Goal: Transaction & Acquisition: Purchase product/service

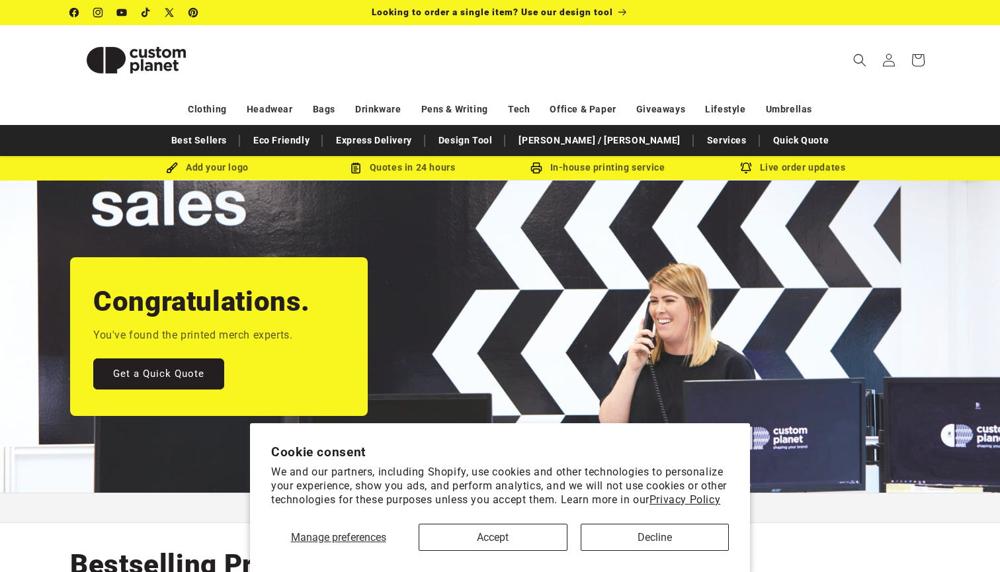
click at [524, 524] on button "Accept" at bounding box center [493, 537] width 149 height 27
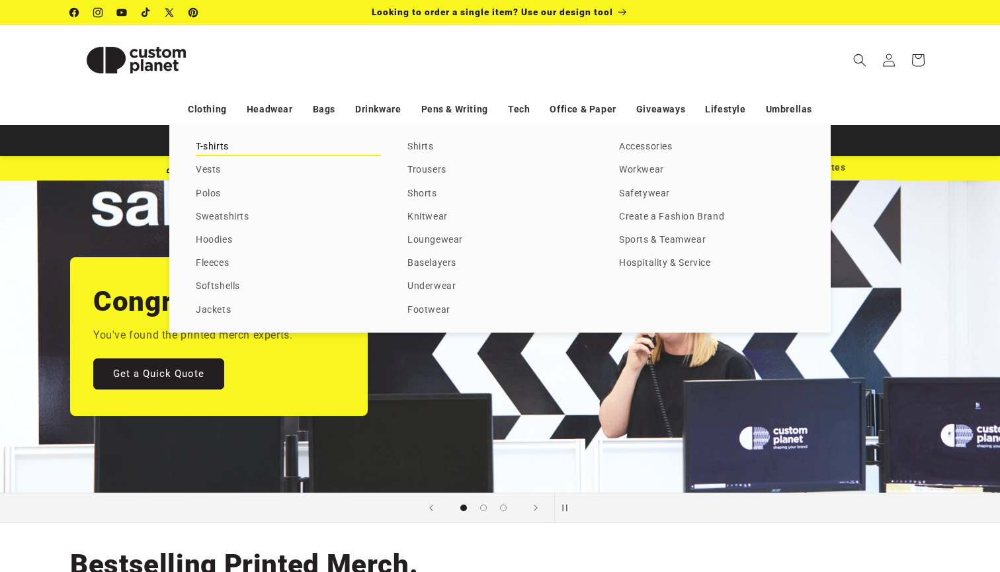
click at [209, 144] on link "T-shirts" at bounding box center [288, 147] width 185 height 18
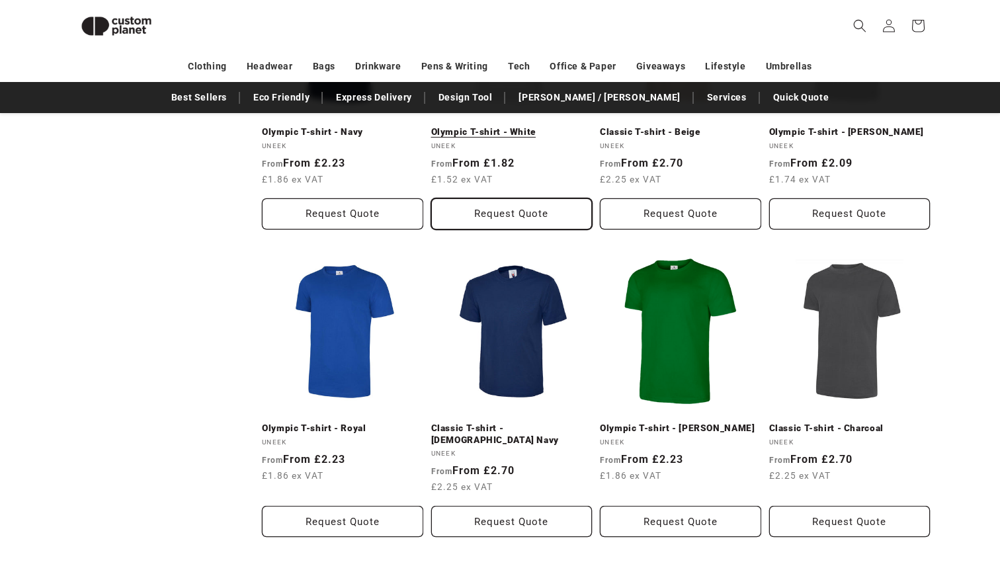
scroll to position [1274, 0]
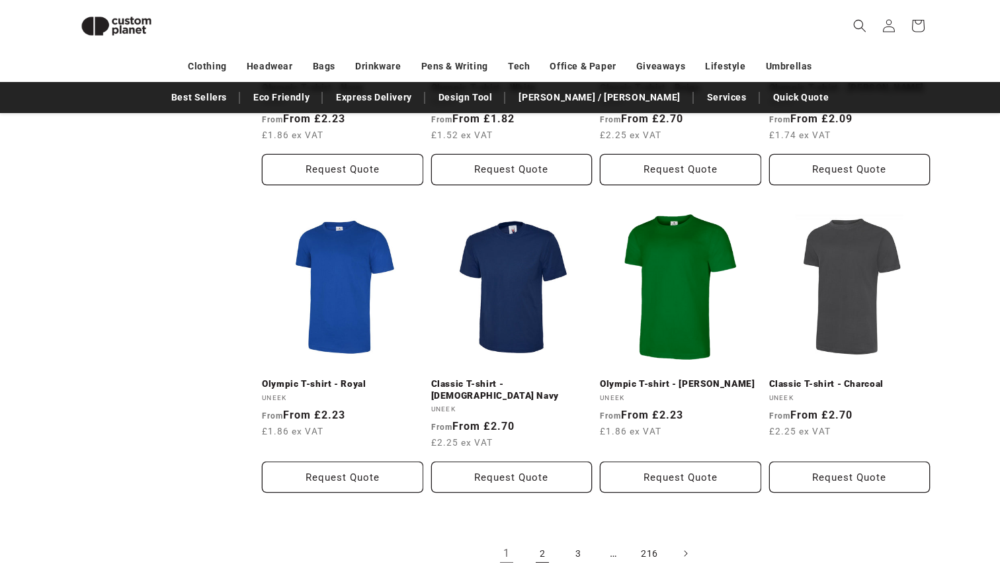
click at [544, 539] on link "2" at bounding box center [542, 553] width 29 height 29
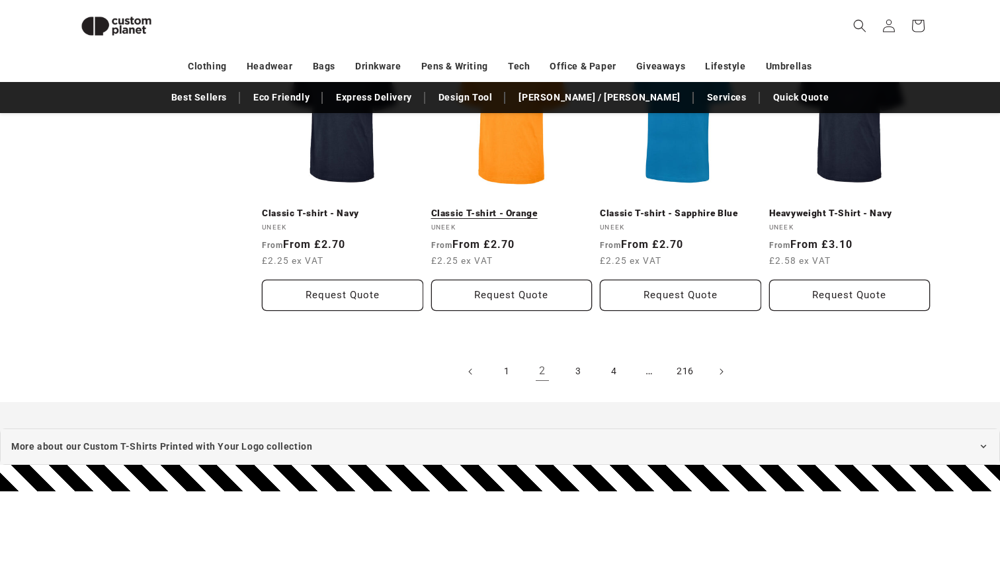
scroll to position [1459, 0]
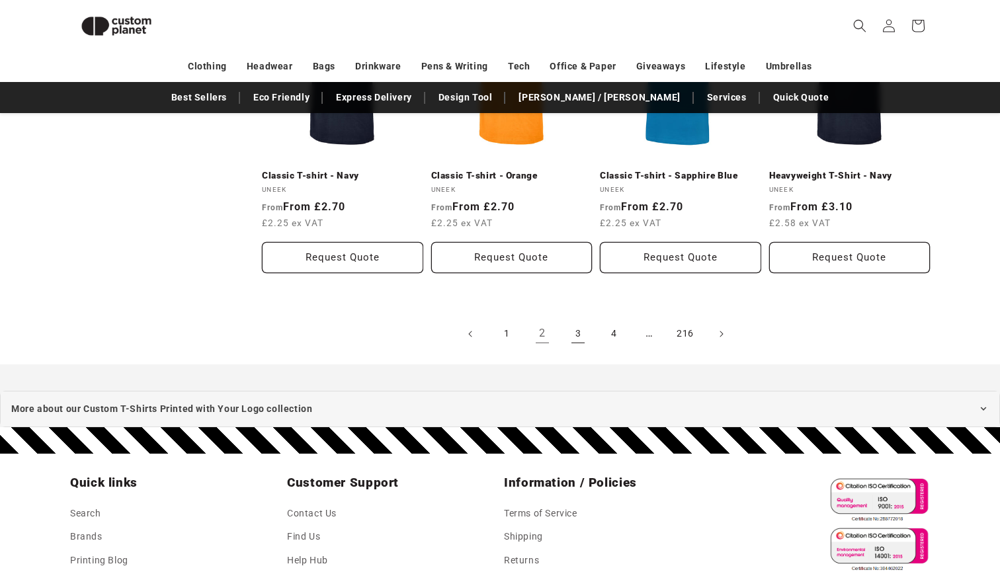
click at [578, 333] on link "3" at bounding box center [577, 333] width 29 height 29
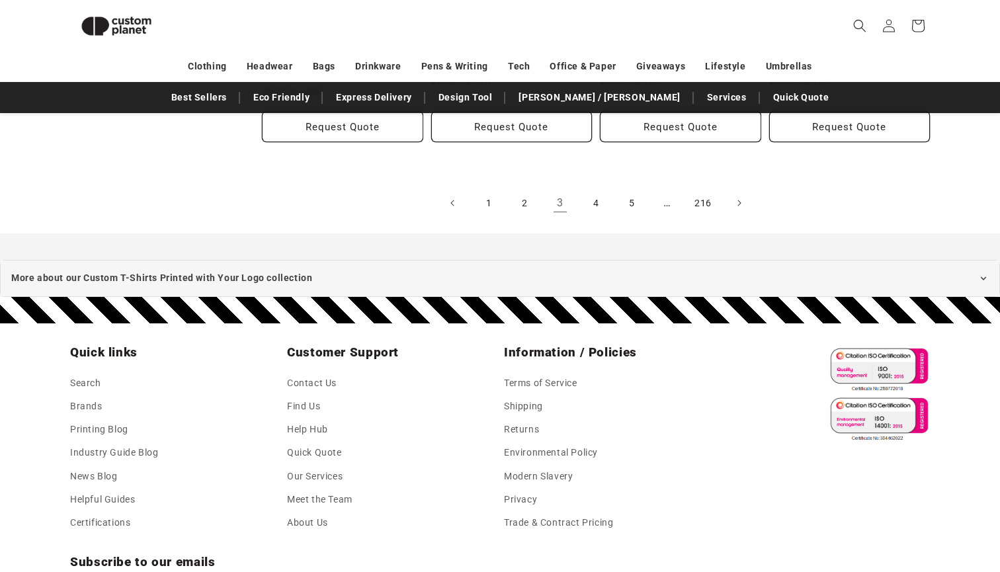
scroll to position [1548, 0]
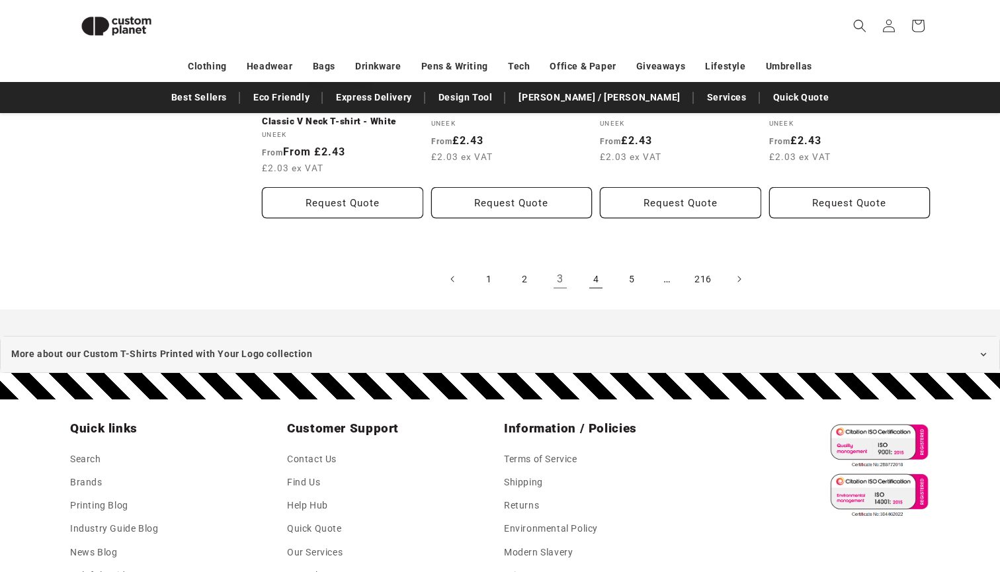
click at [602, 265] on link "4" at bounding box center [595, 279] width 29 height 29
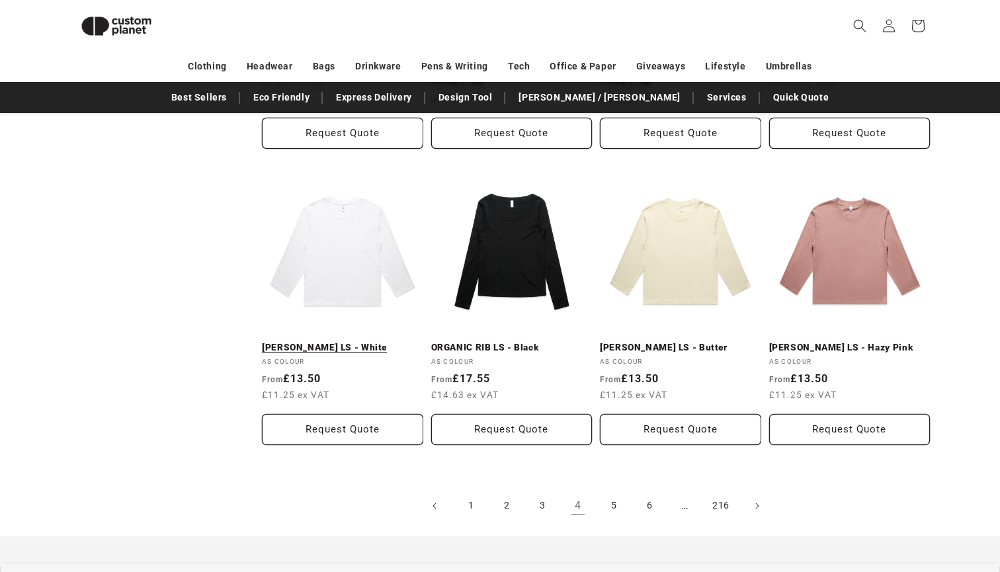
scroll to position [1334, 0]
click at [608, 503] on link "5" at bounding box center [613, 505] width 29 height 29
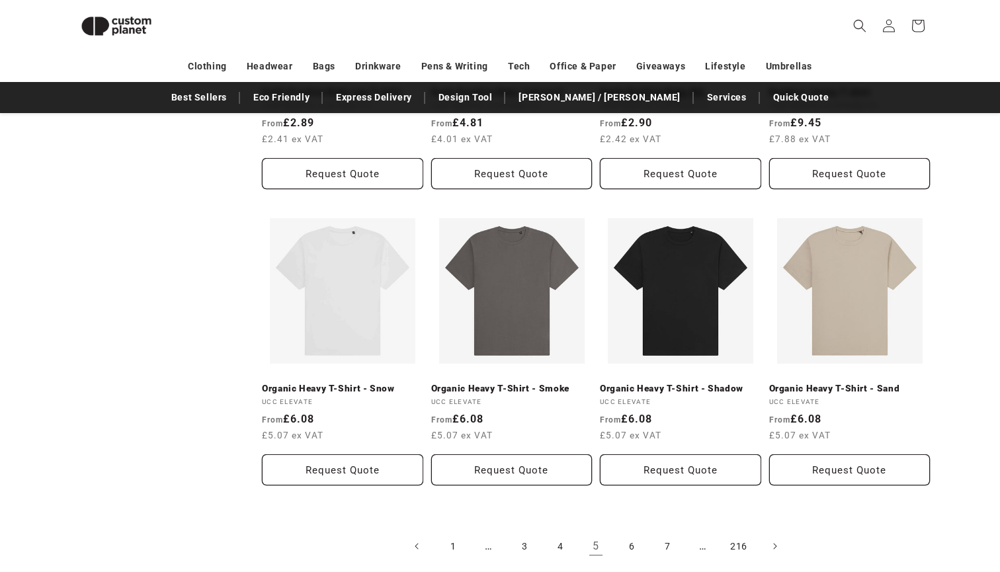
scroll to position [1428, 0]
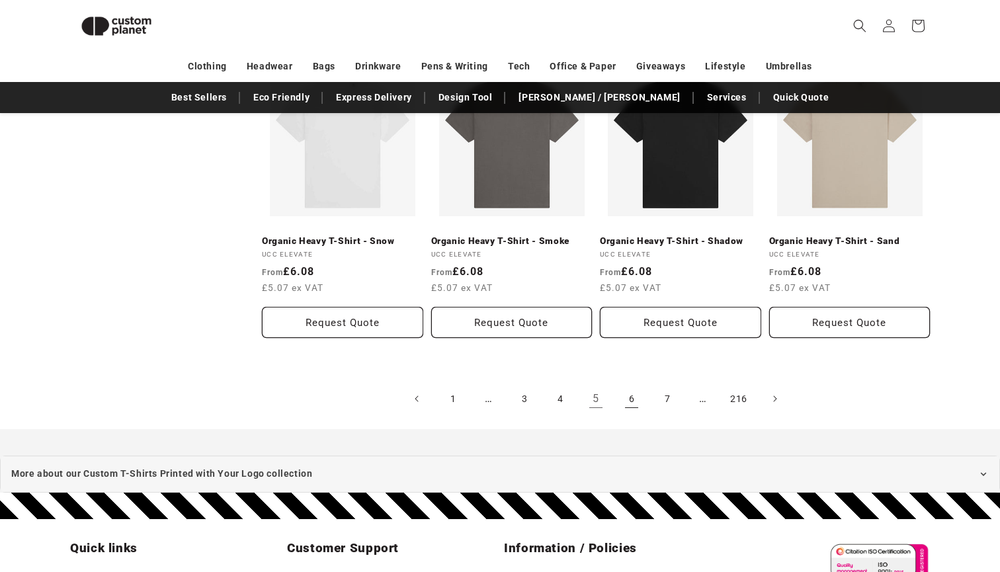
click at [628, 388] on link "6" at bounding box center [631, 398] width 29 height 29
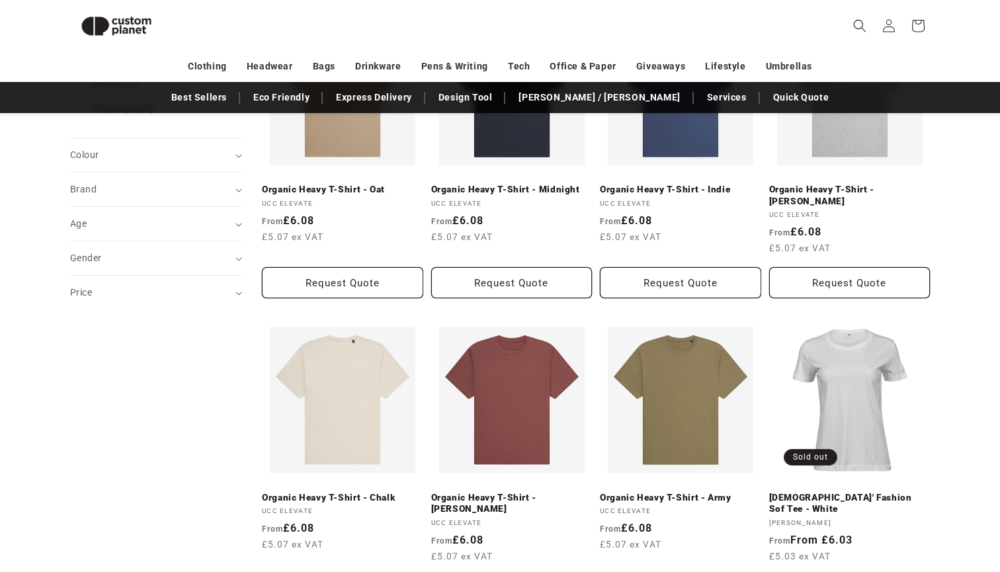
scroll to position [169, 0]
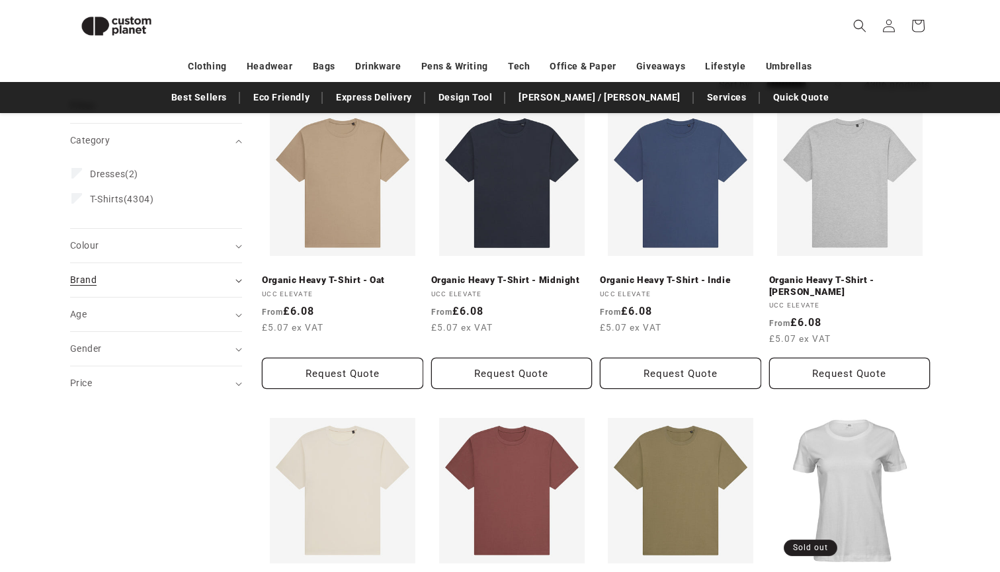
click at [240, 276] on summary "Brand (0)" at bounding box center [156, 280] width 172 height 34
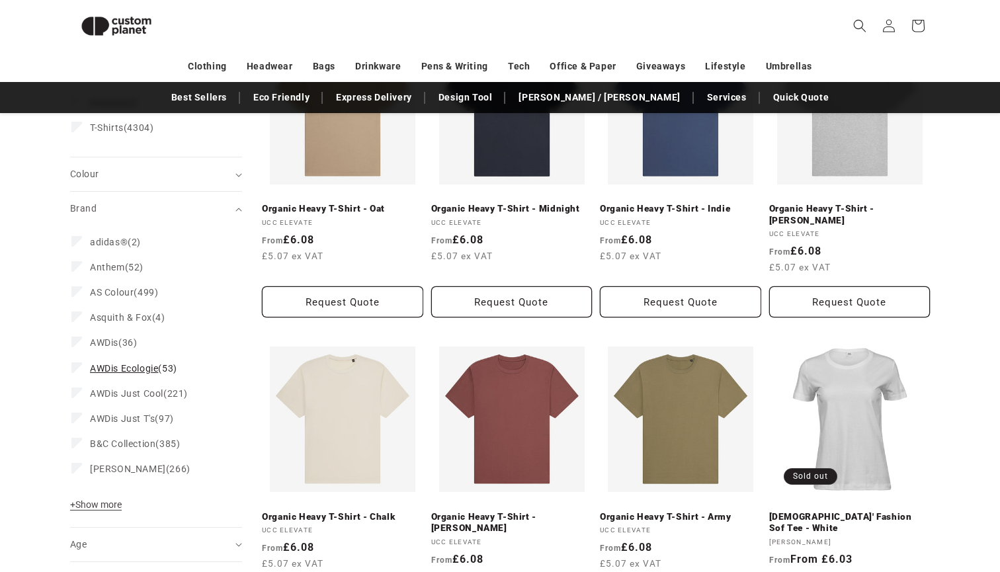
scroll to position [245, 0]
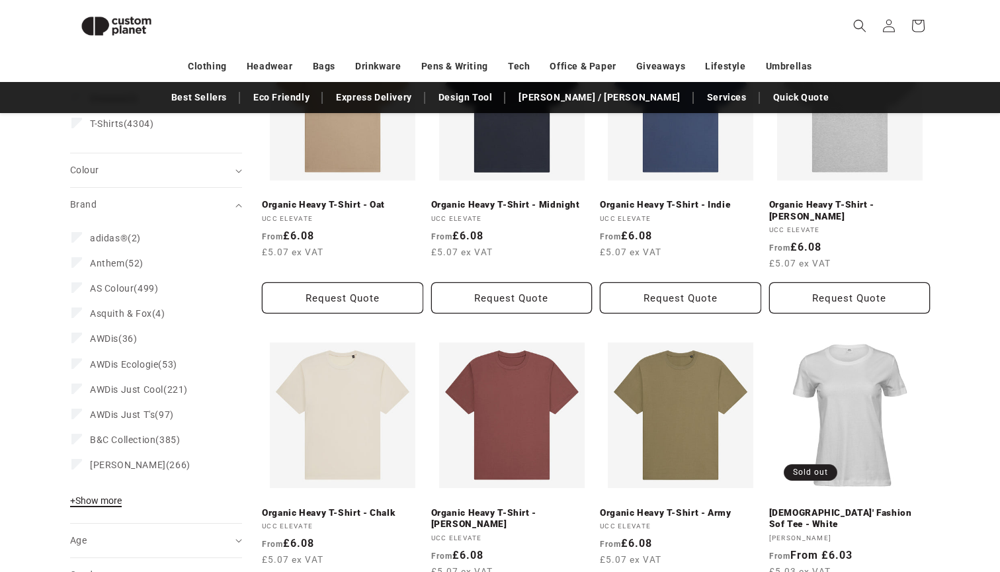
click at [110, 502] on span "+ Show more" at bounding box center [96, 500] width 52 height 11
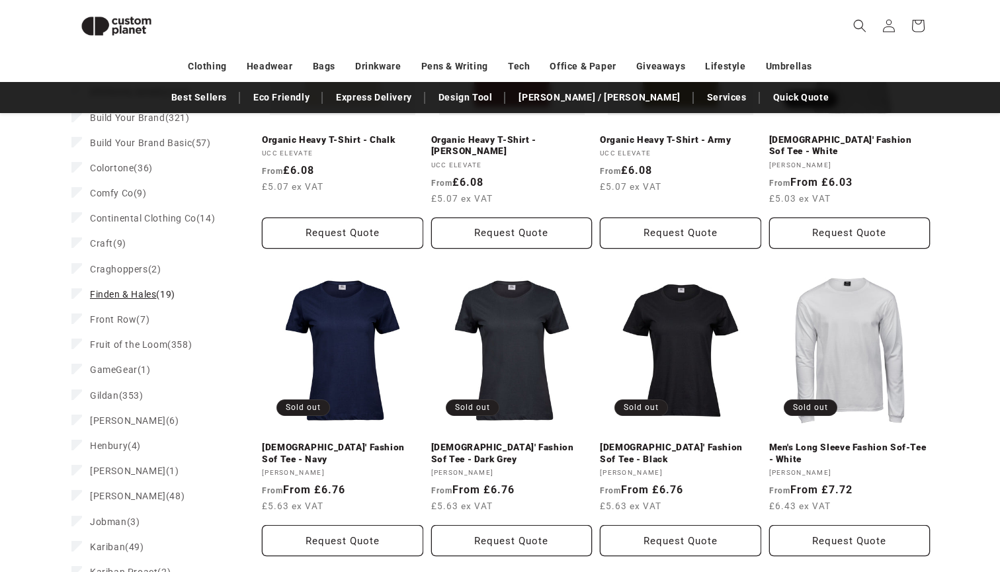
scroll to position [620, 0]
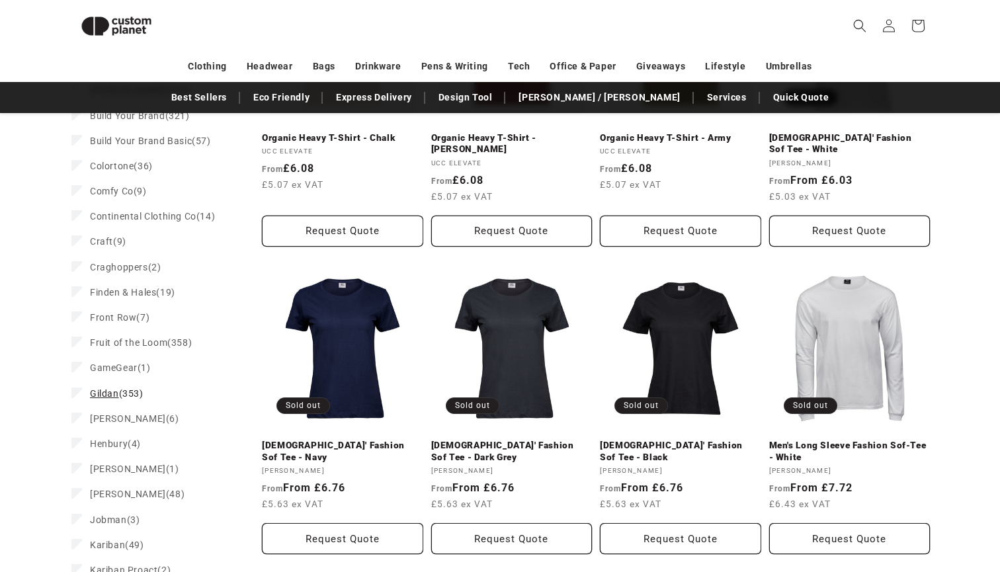
click at [118, 401] on label "Gildan (353) Gildan (353 products)" at bounding box center [151, 393] width 161 height 25
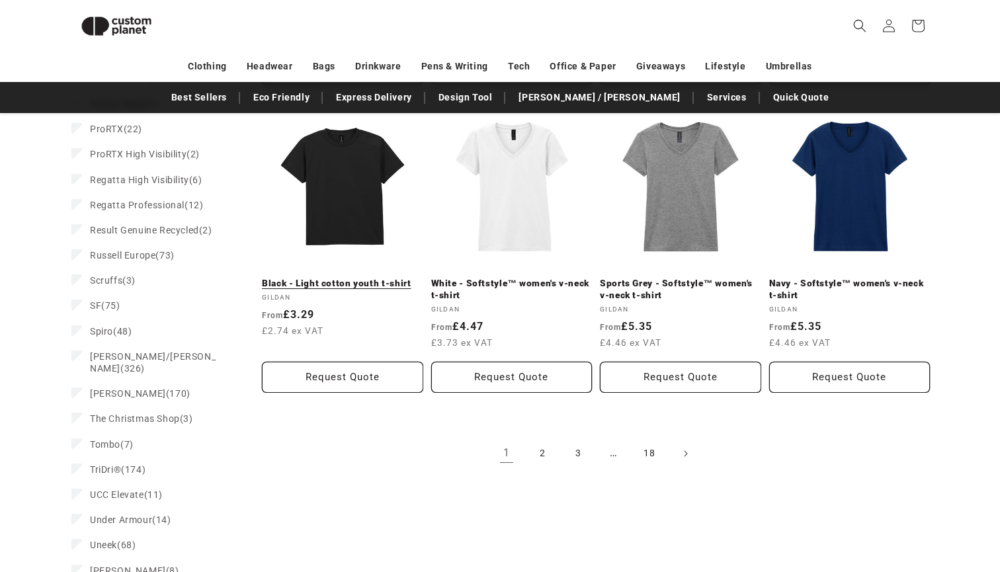
scroll to position [1393, 0]
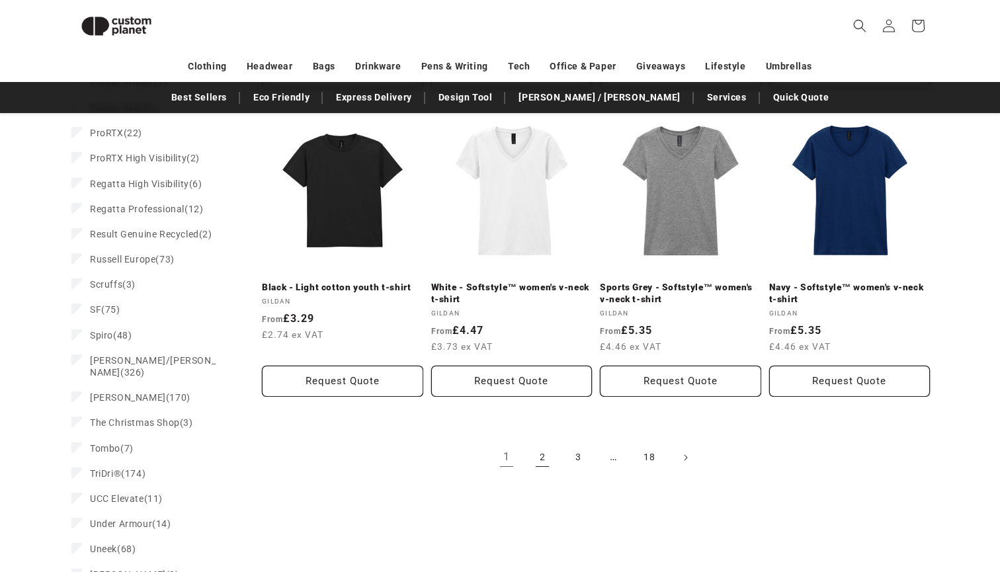
click at [539, 454] on link "2" at bounding box center [542, 457] width 29 height 29
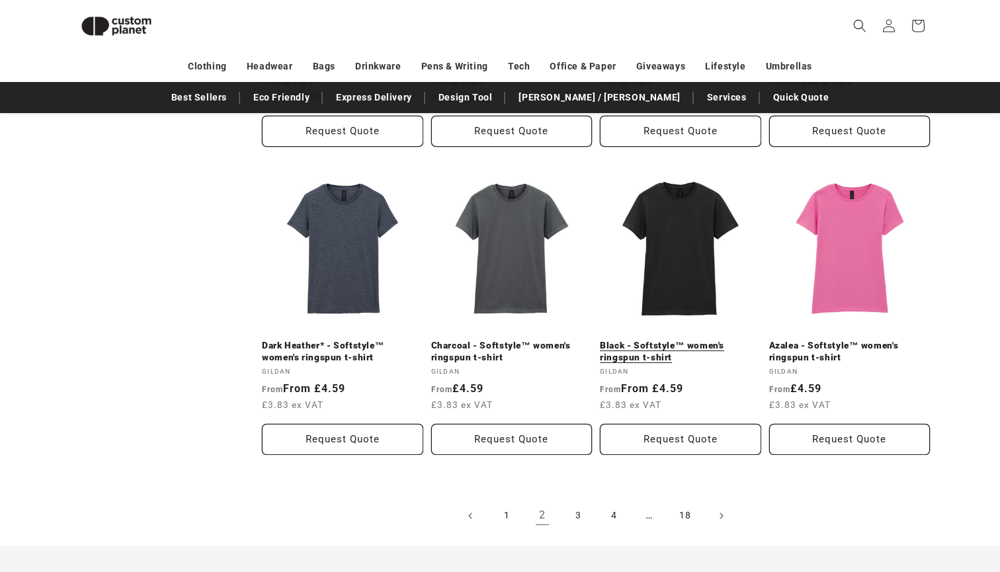
scroll to position [1358, 0]
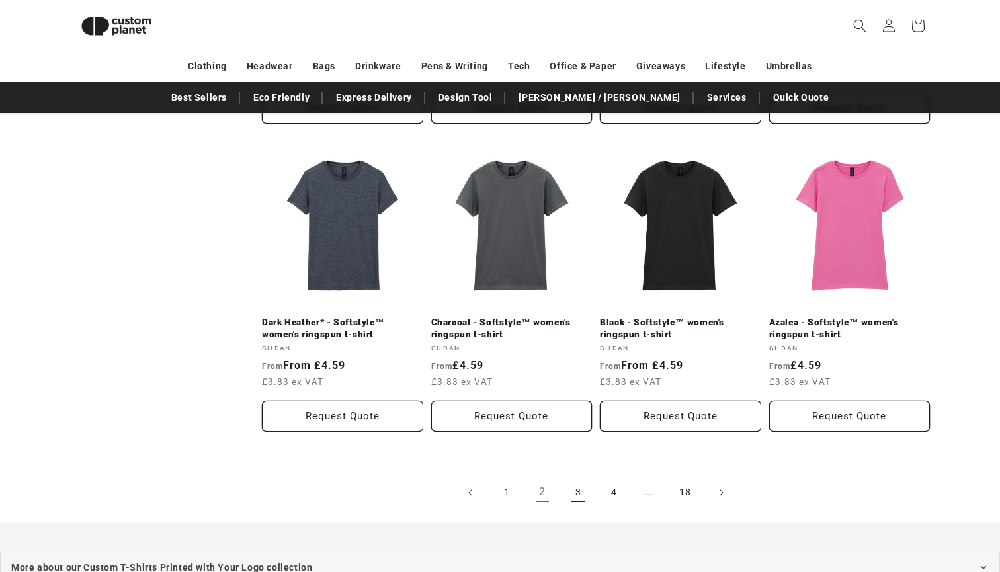
click at [583, 489] on link "3" at bounding box center [577, 492] width 29 height 29
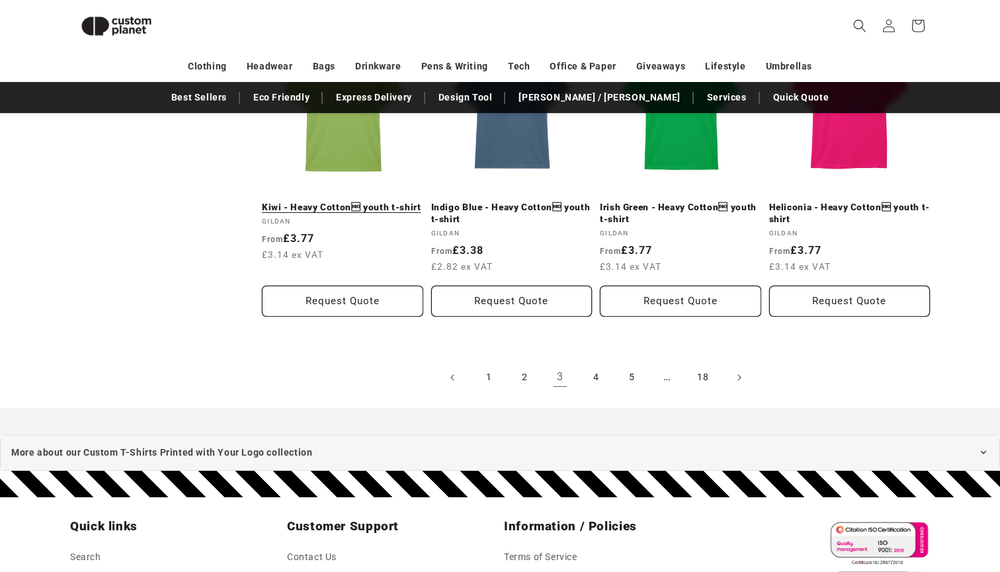
scroll to position [1552, 0]
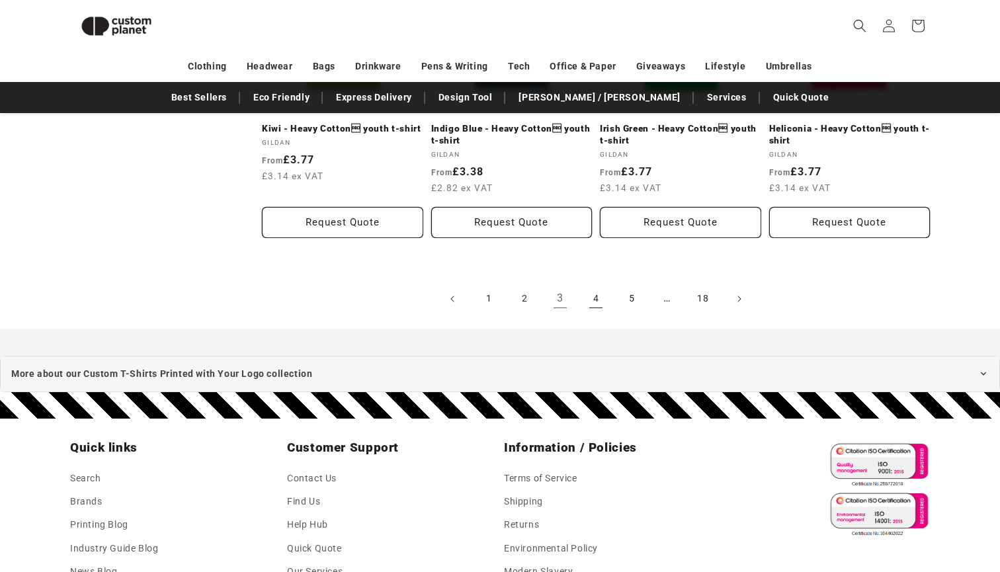
click at [596, 293] on link "4" at bounding box center [595, 298] width 29 height 29
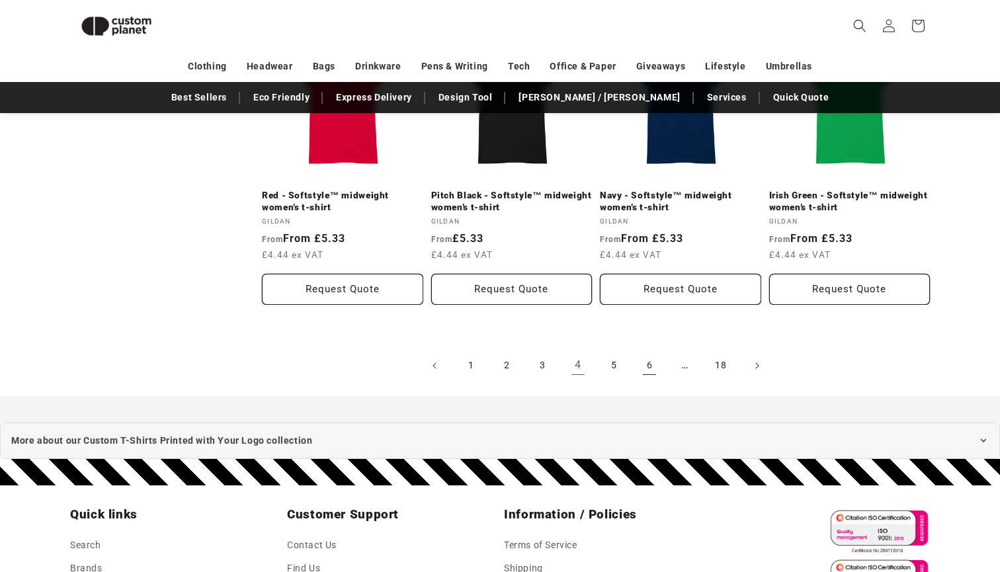
scroll to position [1446, 0]
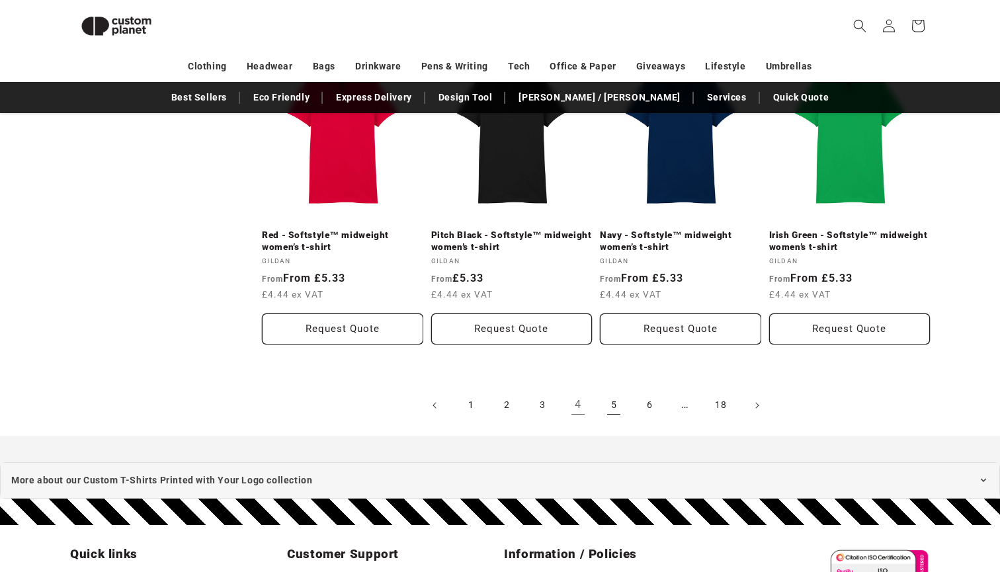
click at [607, 405] on link "5" at bounding box center [613, 405] width 29 height 29
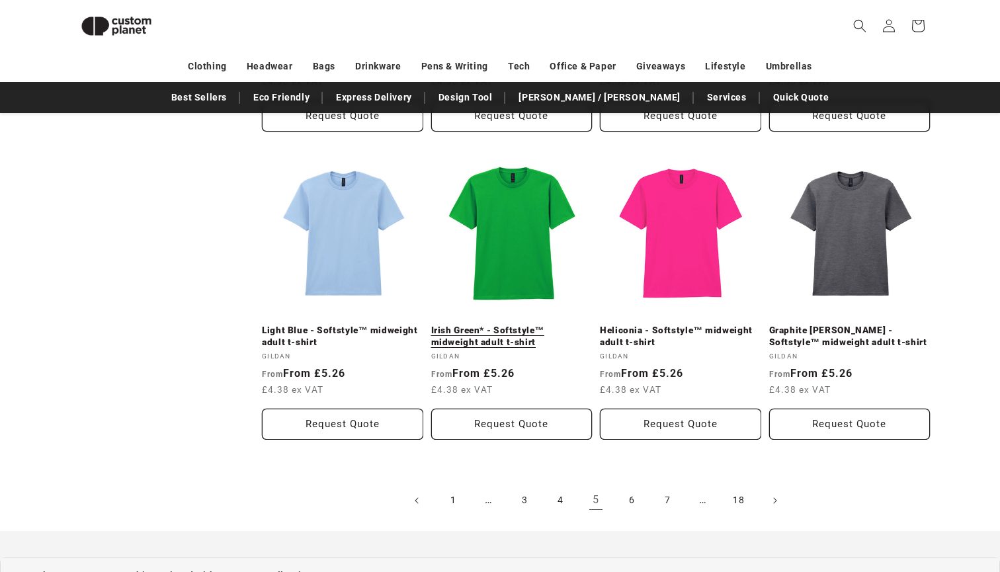
scroll to position [1373, 0]
